Goal: Transaction & Acquisition: Obtain resource

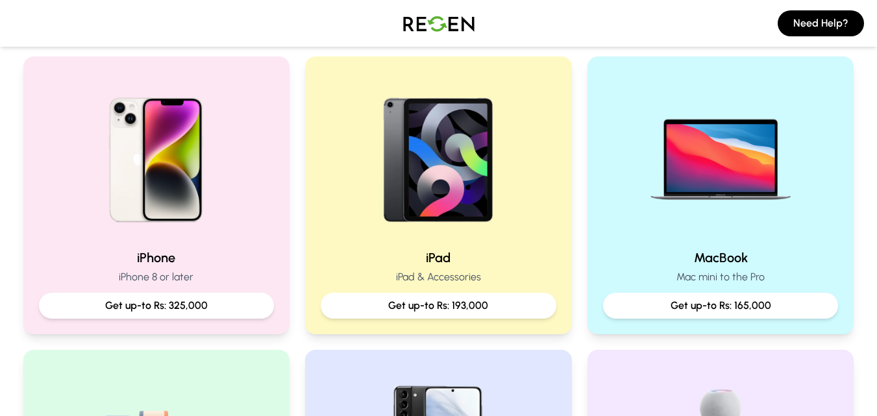
scroll to position [268, 0]
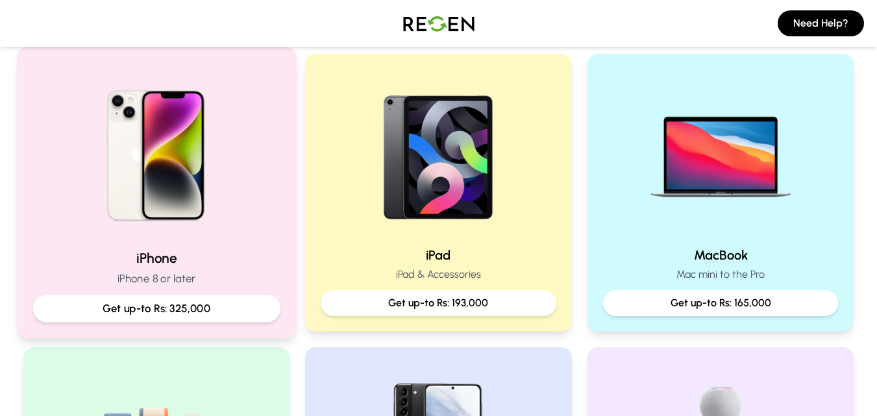
click at [194, 203] on img at bounding box center [156, 151] width 175 height 175
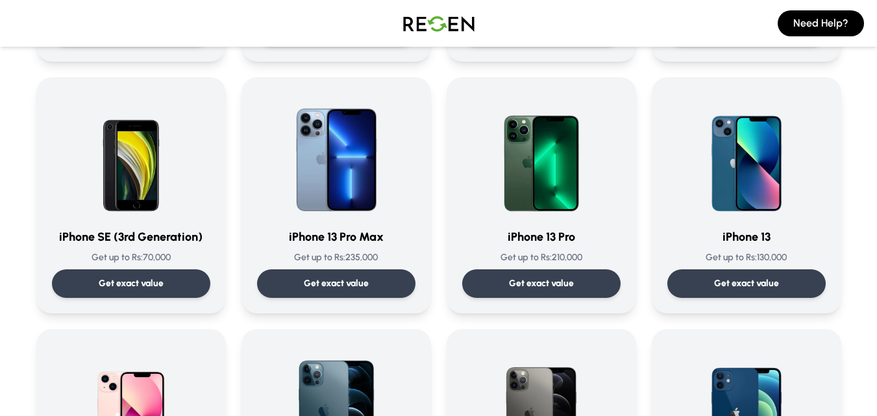
scroll to position [521, 0]
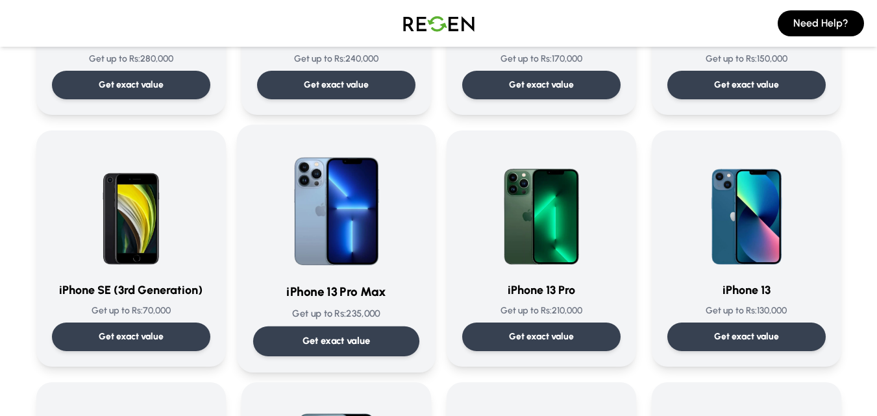
click at [349, 192] on img at bounding box center [336, 206] width 131 height 131
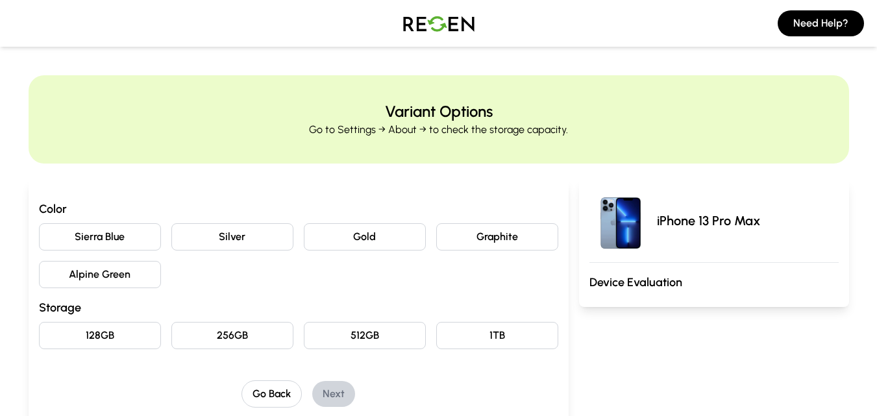
click at [123, 242] on button "Sierra Blue" at bounding box center [100, 236] width 122 height 27
click at [254, 347] on button "256GB" at bounding box center [232, 335] width 122 height 27
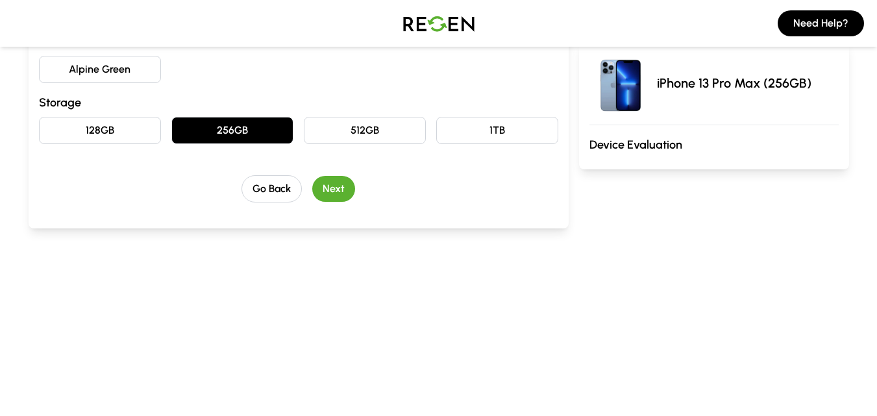
scroll to position [207, 0]
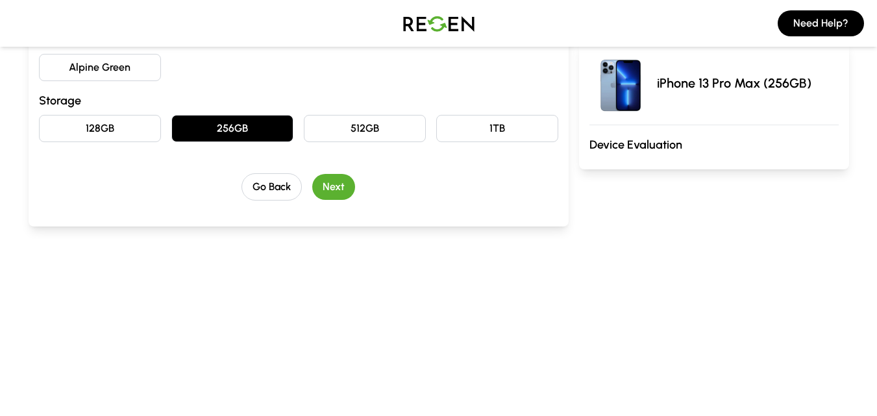
click at [343, 180] on button "Next" at bounding box center [333, 187] width 43 height 26
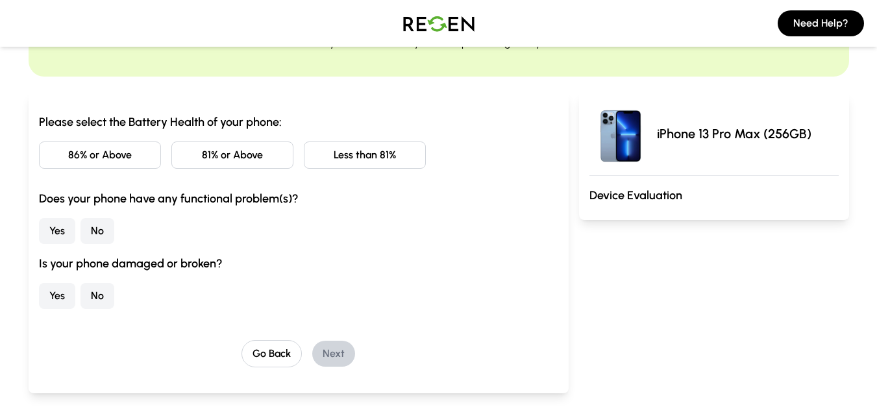
scroll to position [88, 0]
click at [97, 297] on button "No" at bounding box center [98, 295] width 34 height 26
click at [93, 229] on button "No" at bounding box center [98, 230] width 34 height 26
click at [357, 162] on button "Less than 81%" at bounding box center [365, 154] width 122 height 27
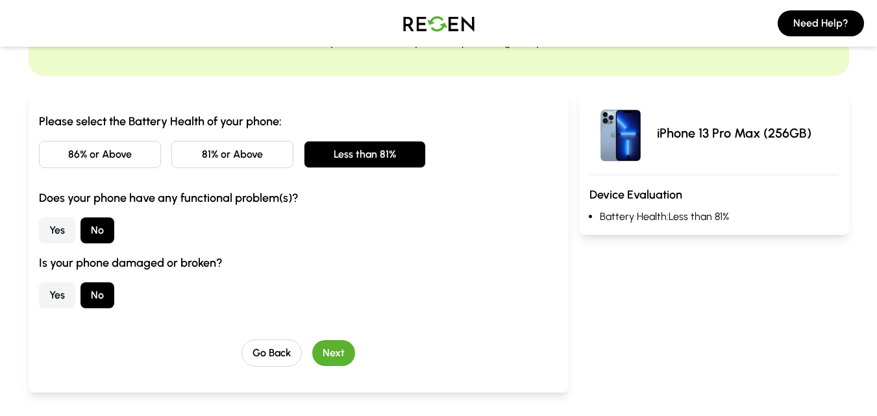
click at [278, 158] on button "81% or Above" at bounding box center [232, 154] width 122 height 27
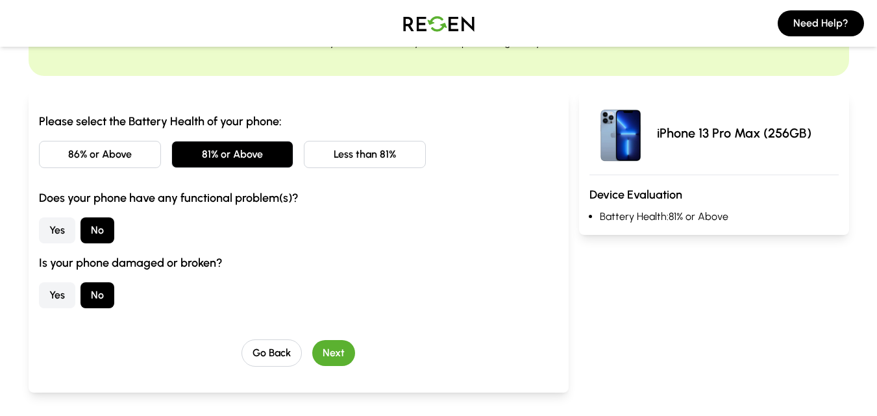
click at [337, 353] on button "Next" at bounding box center [333, 353] width 43 height 26
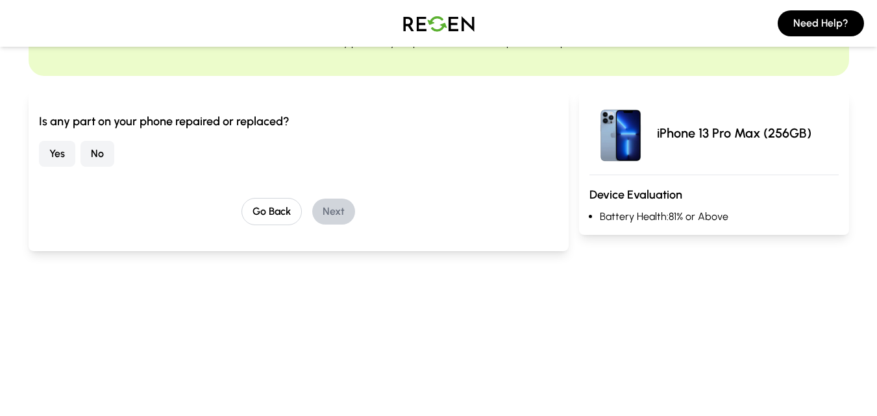
click at [99, 153] on button "No" at bounding box center [98, 154] width 34 height 26
click at [330, 214] on button "Next" at bounding box center [333, 212] width 43 height 26
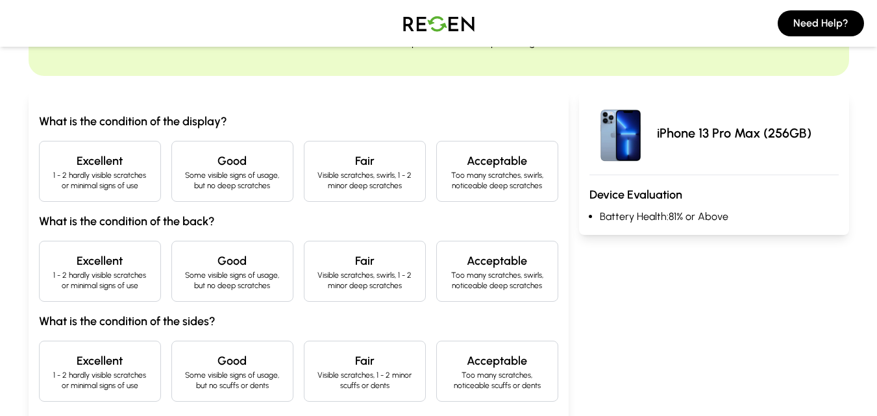
click at [129, 167] on h4 "Excellent" at bounding box center [100, 161] width 100 height 18
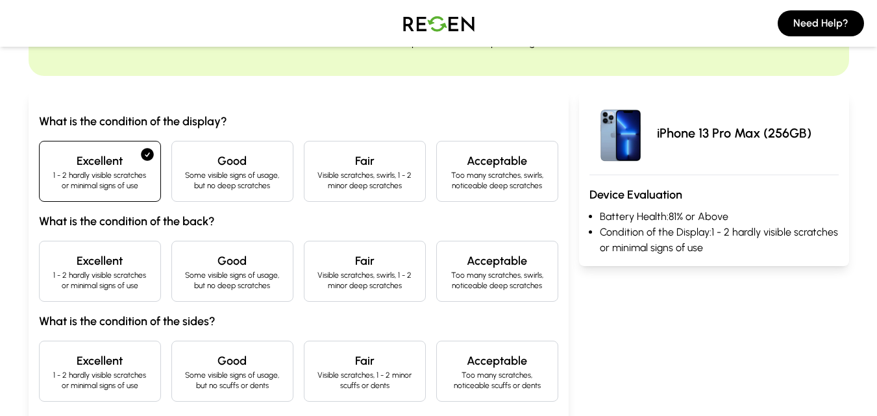
click at [97, 282] on p "1 - 2 hardly visible scratches or minimal signs of use" at bounding box center [100, 280] width 100 height 21
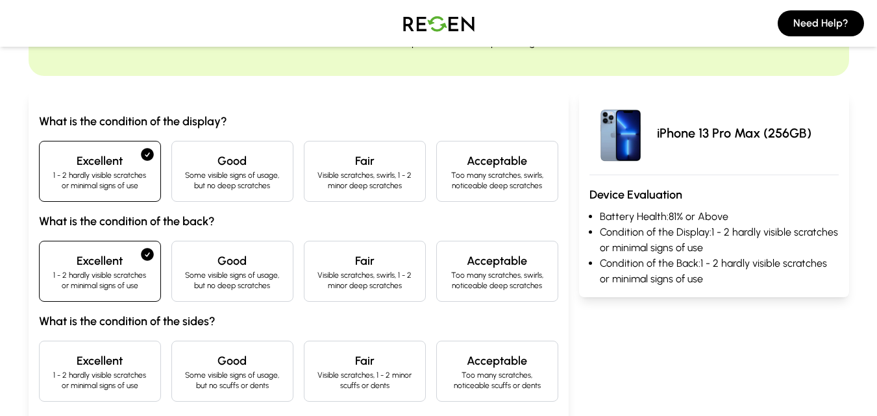
click at [121, 373] on p "1 - 2 hardly visible scratches or minimal signs of use" at bounding box center [100, 380] width 100 height 21
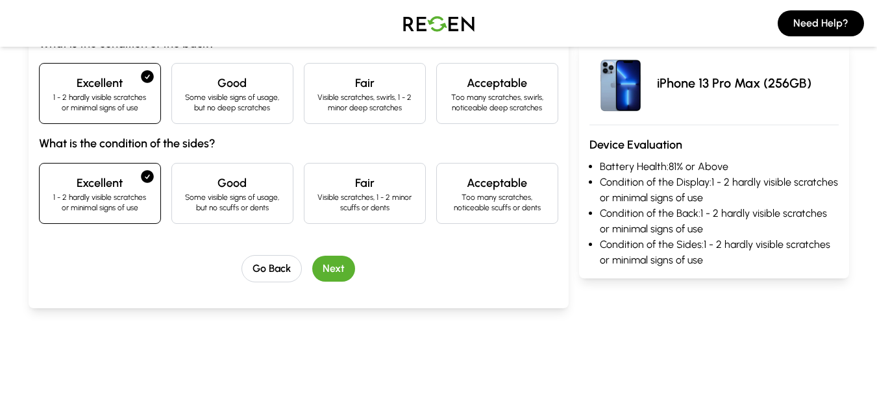
scroll to position [266, 0]
click at [325, 275] on button "Next" at bounding box center [333, 268] width 43 height 26
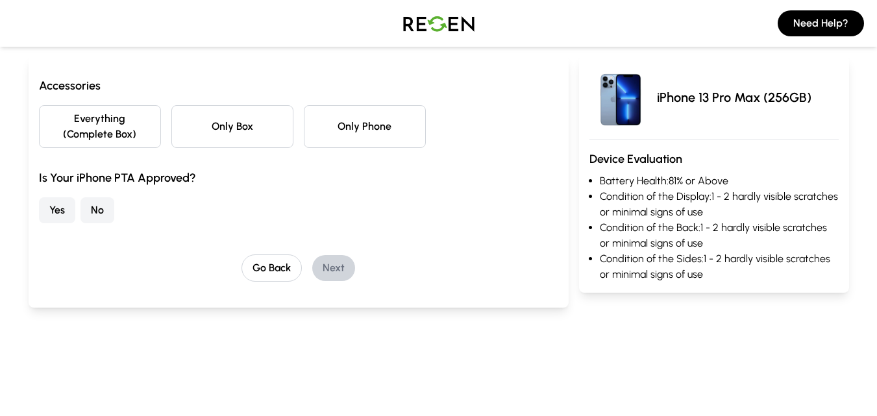
click at [98, 123] on button "Everything (Complete Box)" at bounding box center [100, 126] width 122 height 43
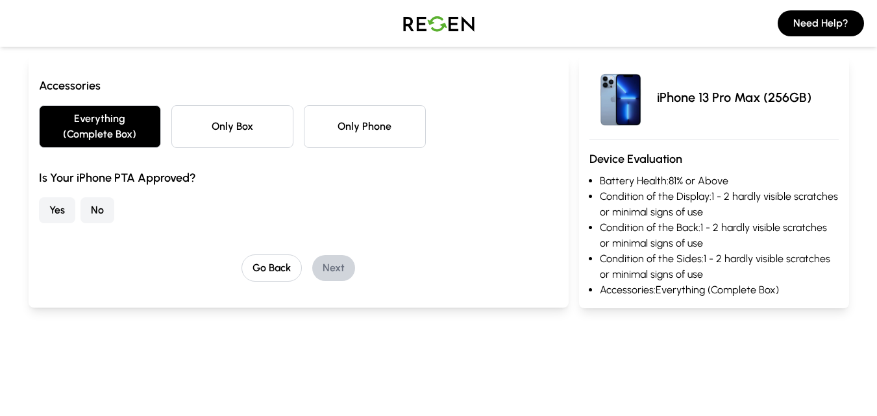
click at [62, 221] on button "Yes" at bounding box center [57, 210] width 36 height 26
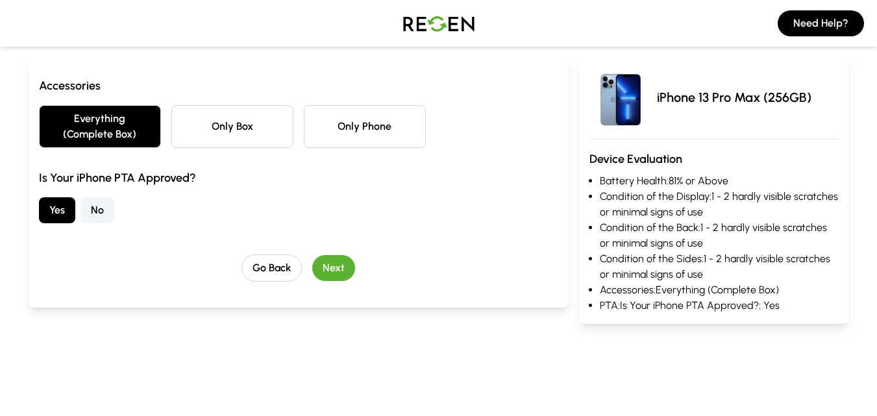
click at [332, 276] on button "Next" at bounding box center [333, 268] width 43 height 26
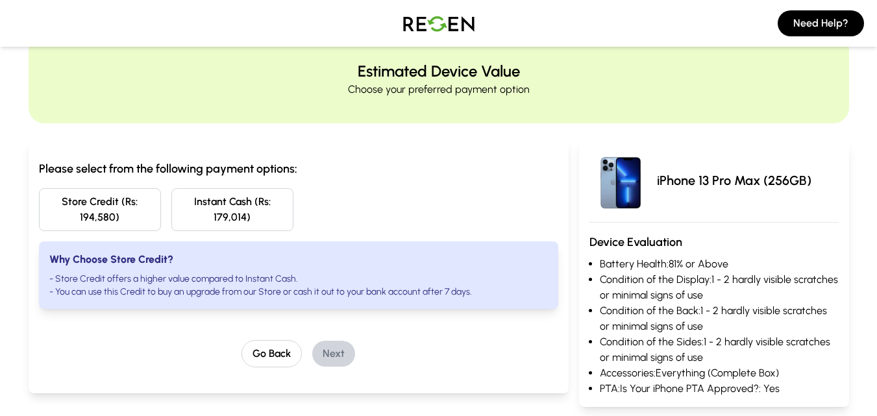
scroll to position [6, 0]
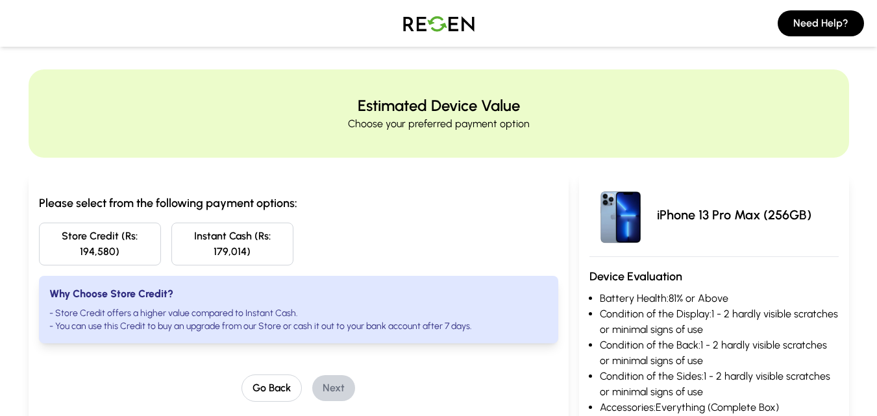
click at [282, 184] on div "Please select from the following payment options: Store Credit (Rs: 194,580) In…" at bounding box center [299, 300] width 540 height 254
